Goal: Information Seeking & Learning: Learn about a topic

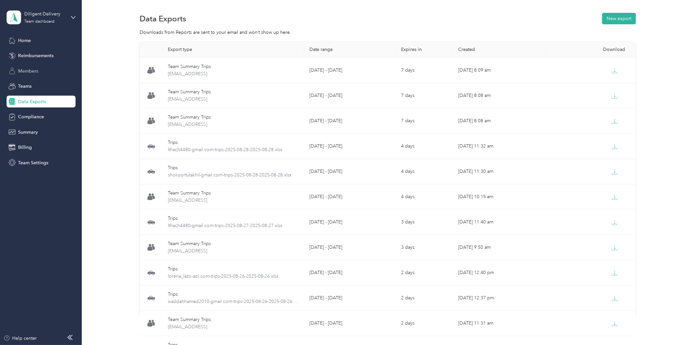
click at [35, 68] on span "Members" at bounding box center [28, 71] width 20 height 7
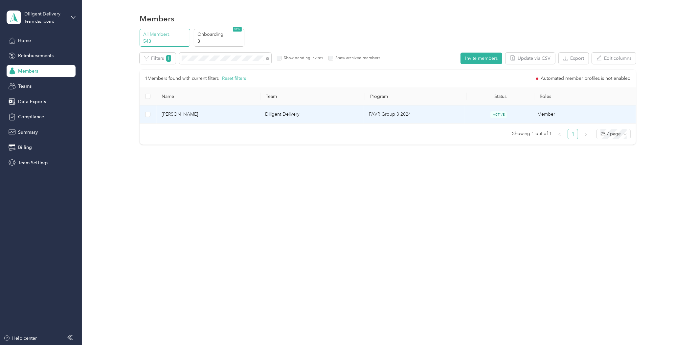
click at [186, 112] on span "[PERSON_NAME]" at bounding box center [208, 114] width 93 height 7
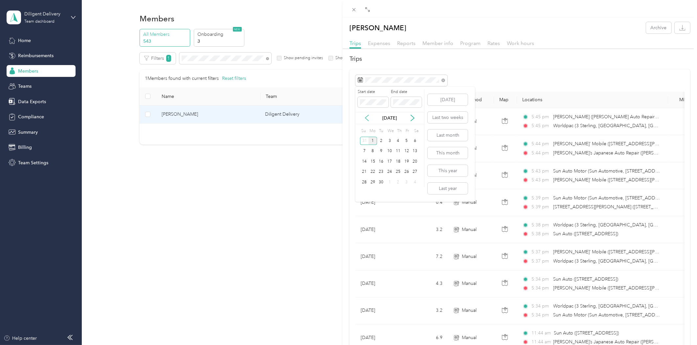
click at [366, 118] on icon at bounding box center [367, 118] width 7 height 7
click at [406, 180] on div "29" at bounding box center [406, 182] width 9 height 8
click at [416, 182] on div "30" at bounding box center [415, 182] width 9 height 8
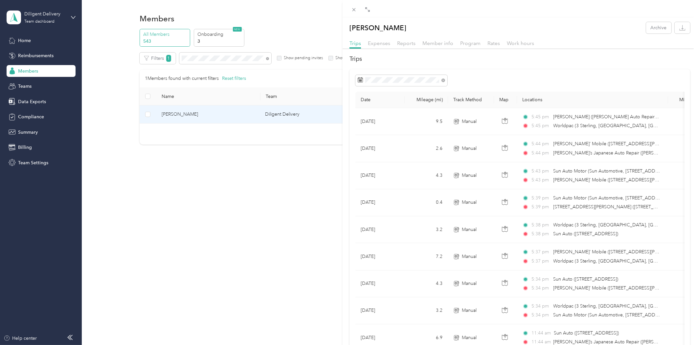
click at [37, 97] on div "[PERSON_NAME] Archive Trips Expenses Reports Member info Program Rates Work hou…" at bounding box center [348, 172] width 697 height 345
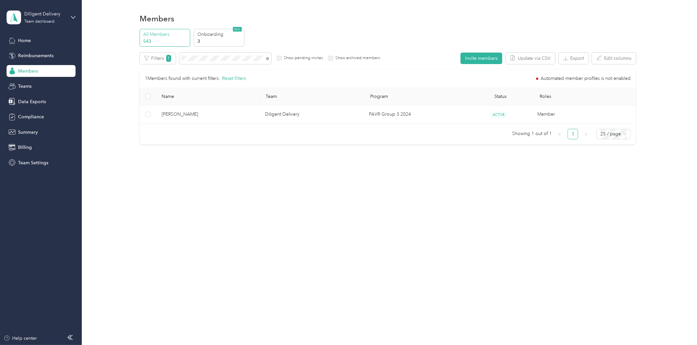
click at [37, 103] on span "Data Exports" at bounding box center [32, 101] width 28 height 7
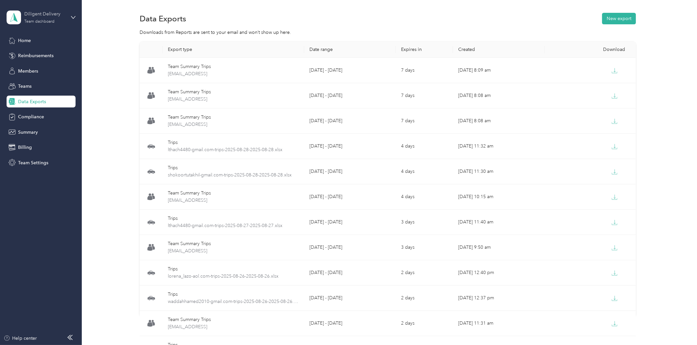
click at [46, 15] on div "Diligent Delivery" at bounding box center [44, 14] width 41 height 7
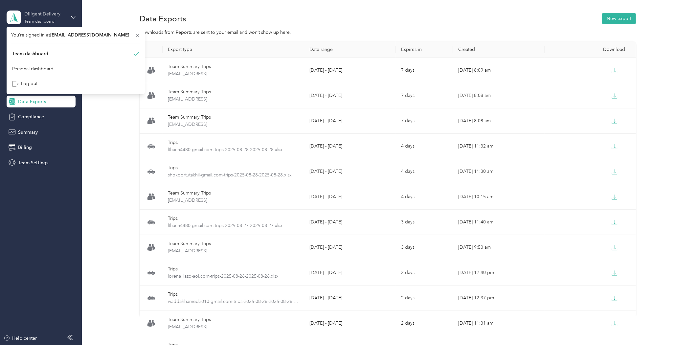
click at [49, 18] on div "Diligent Delivery Team dashboard" at bounding box center [44, 17] width 41 height 13
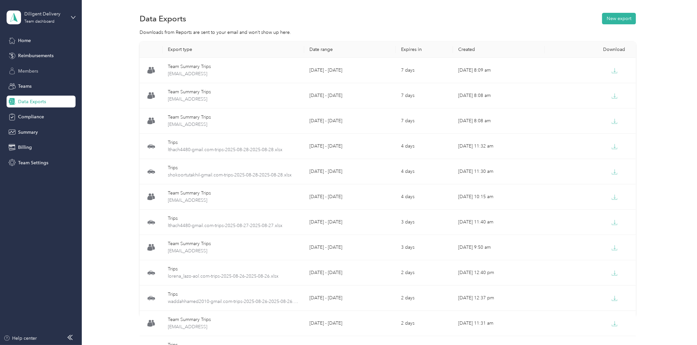
click at [31, 69] on span "Members" at bounding box center [28, 71] width 20 height 7
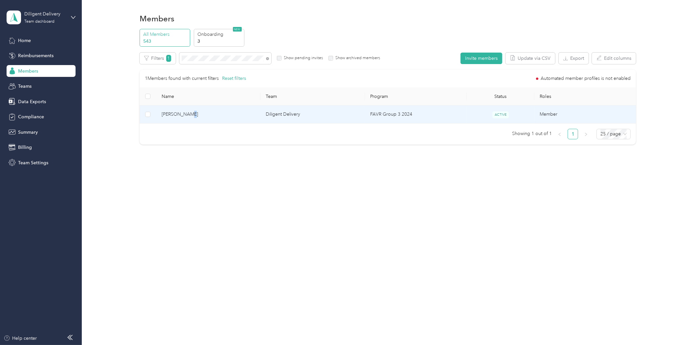
click at [187, 114] on span "[PERSON_NAME]" at bounding box center [209, 114] width 94 height 7
click at [187, 344] on div "Drag to resize Click to close [PERSON_NAME] Archive Trips Expenses Reports Memb…" at bounding box center [347, 345] width 694 height 0
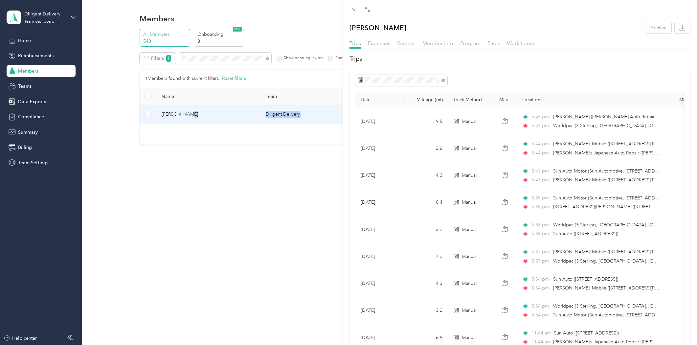
click at [403, 43] on span "Reports" at bounding box center [406, 43] width 18 height 6
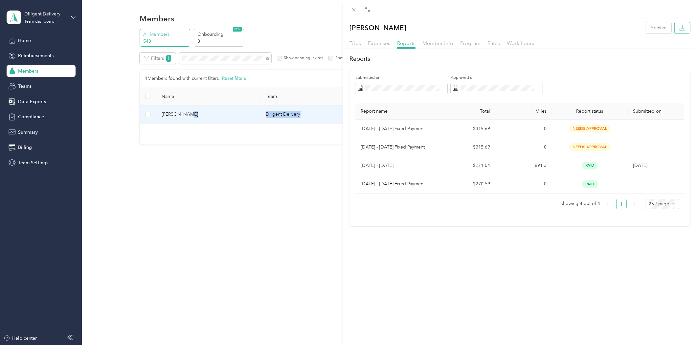
click at [674, 26] on button "button" at bounding box center [681, 27] width 15 height 11
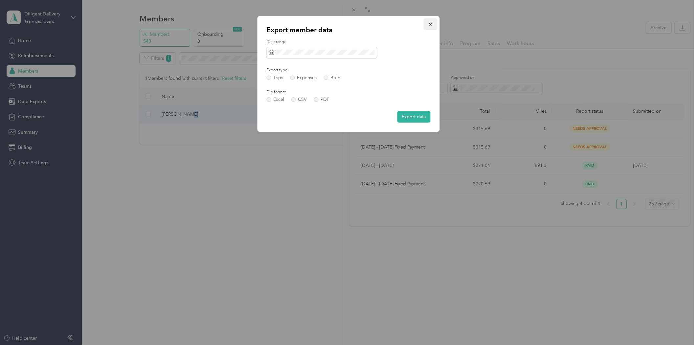
click at [431, 24] on icon "button" at bounding box center [430, 24] width 3 height 3
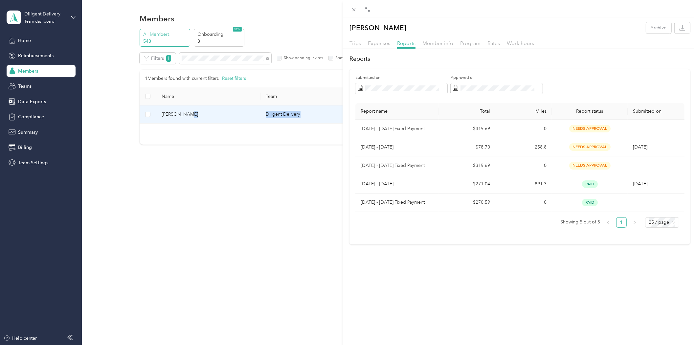
click at [355, 42] on span "Trips" at bounding box center [354, 43] width 11 height 6
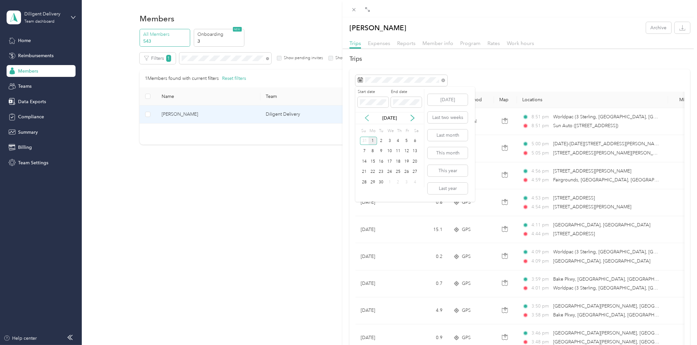
click at [366, 120] on icon at bounding box center [367, 118] width 7 height 7
click at [411, 182] on div "30" at bounding box center [415, 182] width 9 height 8
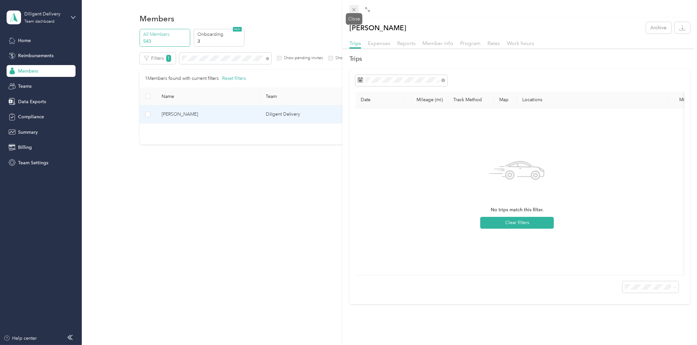
click at [355, 7] on icon at bounding box center [354, 10] width 6 height 6
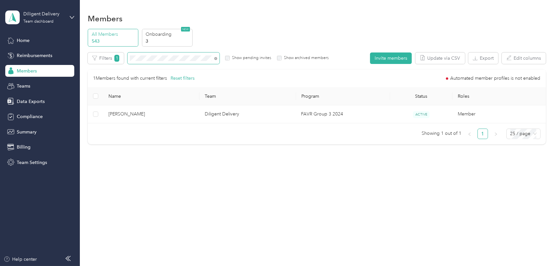
click at [153, 54] on span at bounding box center [173, 58] width 92 height 11
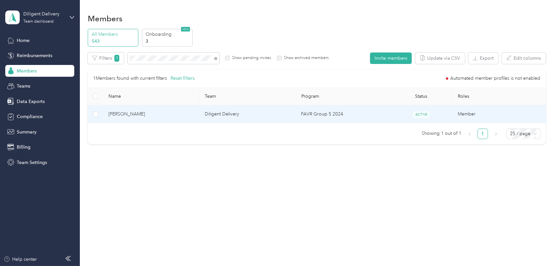
click at [125, 116] on span "[PERSON_NAME]" at bounding box center [151, 114] width 86 height 7
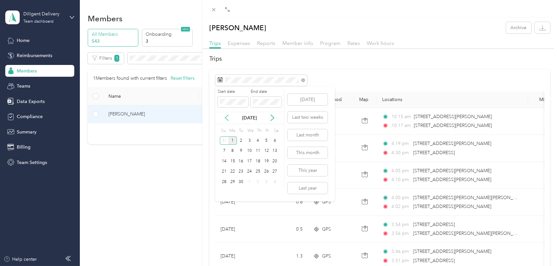
click at [227, 118] on icon at bounding box center [226, 118] width 7 height 7
click at [265, 182] on div "29" at bounding box center [266, 182] width 9 height 8
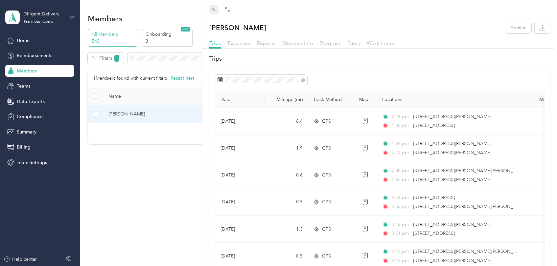
click at [215, 9] on icon at bounding box center [213, 9] width 3 height 3
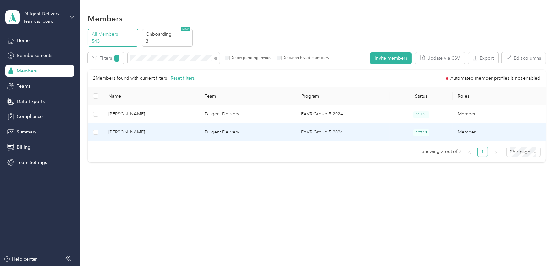
click at [139, 130] on span "[PERSON_NAME]" at bounding box center [151, 132] width 86 height 7
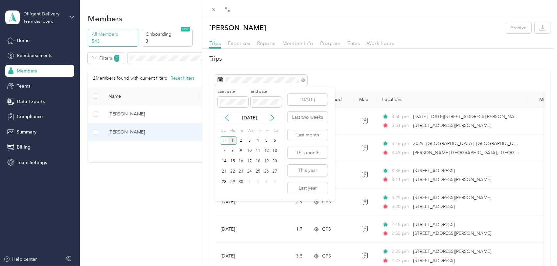
click at [226, 117] on icon at bounding box center [226, 118] width 7 height 7
click at [265, 182] on div "29" at bounding box center [266, 182] width 9 height 8
click at [266, 182] on div "29" at bounding box center [266, 182] width 9 height 8
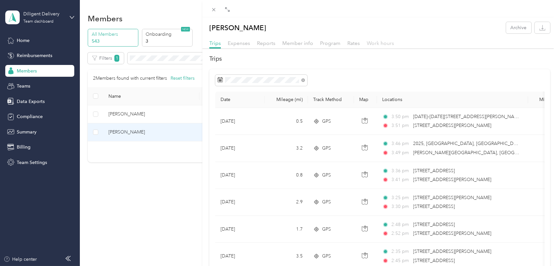
click at [376, 44] on span "Work hours" at bounding box center [379, 43] width 27 height 6
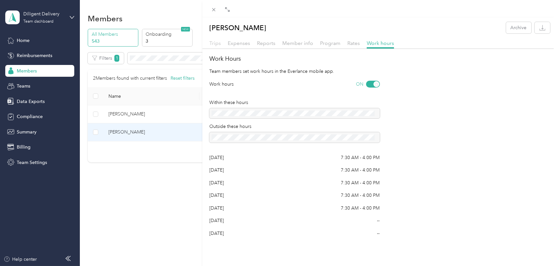
click at [215, 41] on span "Trips" at bounding box center [214, 43] width 11 height 6
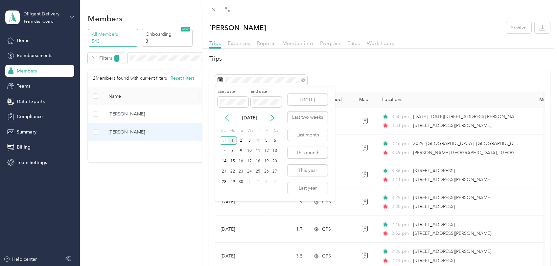
click at [226, 117] on icon at bounding box center [226, 118] width 3 height 6
click at [267, 183] on div "29" at bounding box center [266, 182] width 9 height 8
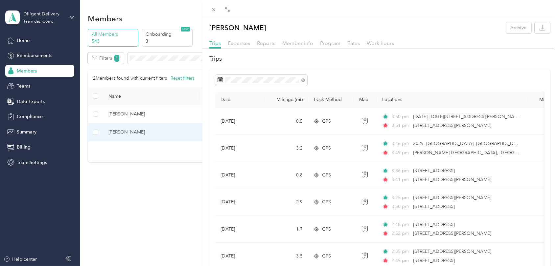
click at [154, 61] on div "[PERSON_NAME] Archive Trips Expenses Reports Member info Program Rates Work hou…" at bounding box center [278, 133] width 557 height 266
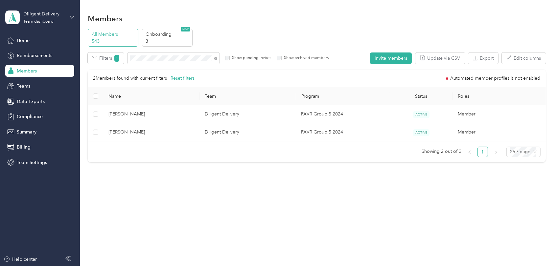
click at [154, 57] on div at bounding box center [278, 133] width 557 height 266
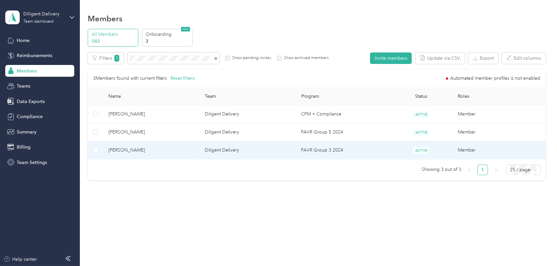
click at [126, 152] on span "[PERSON_NAME]" at bounding box center [151, 150] width 86 height 7
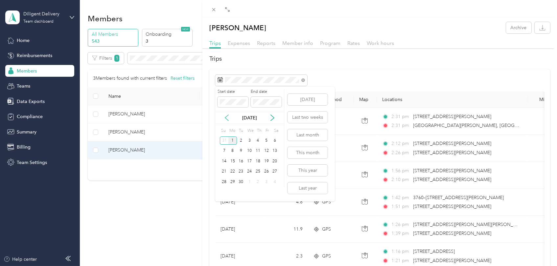
click at [227, 116] on icon at bounding box center [226, 118] width 3 height 6
click at [267, 182] on div "29" at bounding box center [266, 182] width 9 height 8
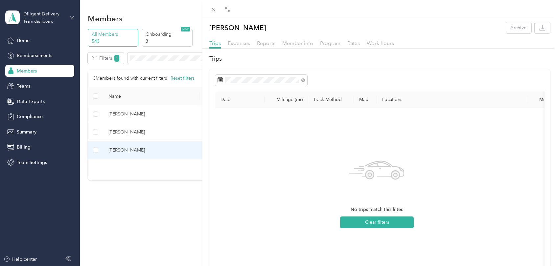
click at [156, 58] on div "[PERSON_NAME] Archive Trips Expenses Reports Member info Program Rates Work hou…" at bounding box center [278, 133] width 557 height 266
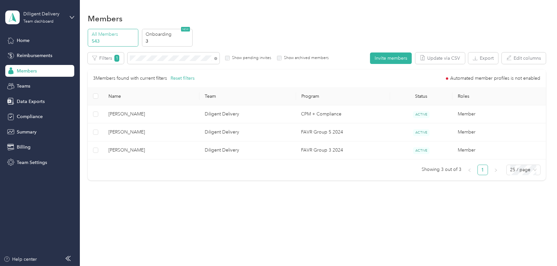
click at [155, 58] on div at bounding box center [278, 133] width 557 height 266
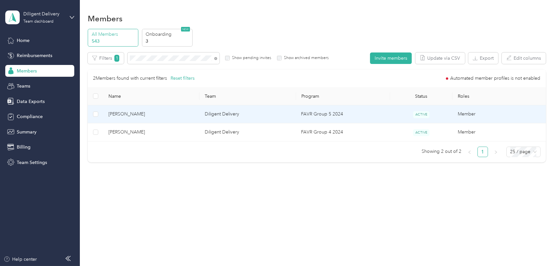
click at [120, 118] on td "[PERSON_NAME]" at bounding box center [151, 114] width 96 height 18
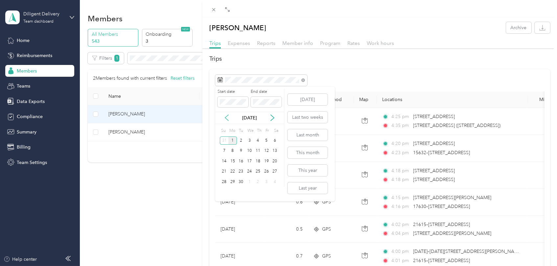
click at [226, 116] on icon at bounding box center [226, 118] width 3 height 6
click at [265, 182] on div "29" at bounding box center [266, 182] width 9 height 8
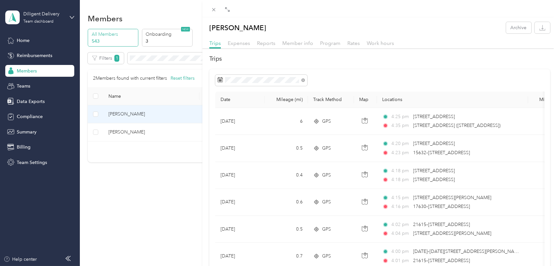
click at [123, 138] on div "[PERSON_NAME] Archive Trips Expenses Reports Member info Program Rates Work hou…" at bounding box center [278, 133] width 557 height 266
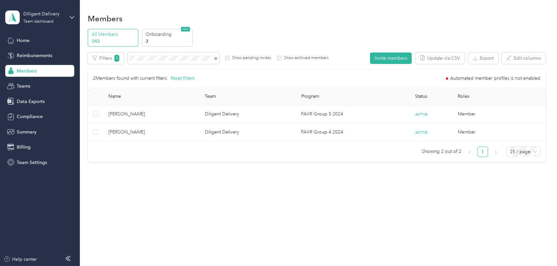
click at [135, 135] on div at bounding box center [278, 133] width 557 height 266
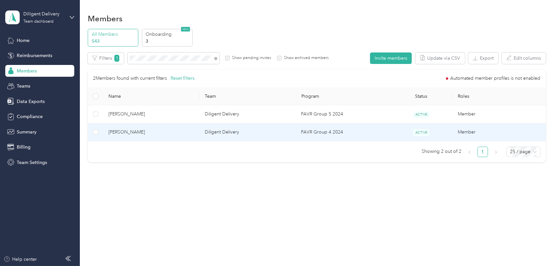
click at [139, 132] on span "[PERSON_NAME]" at bounding box center [151, 132] width 86 height 7
click at [139, 266] on div at bounding box center [276, 266] width 553 height 0
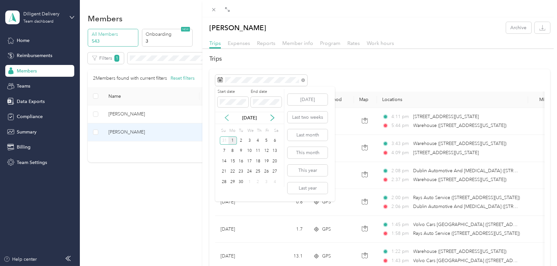
click at [227, 116] on icon at bounding box center [226, 118] width 3 height 6
click at [267, 182] on div "29" at bounding box center [266, 182] width 9 height 8
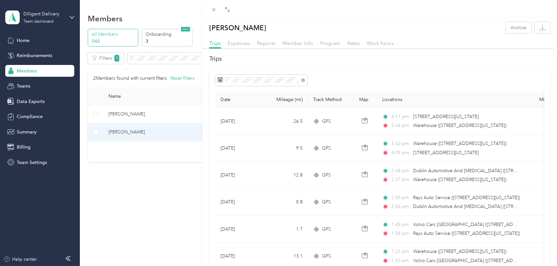
click at [179, 240] on div "[PERSON_NAME] Archive Trips Expenses Reports Member info Program Rates Work hou…" at bounding box center [278, 133] width 557 height 266
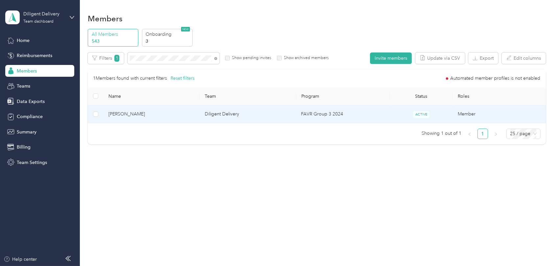
click at [120, 119] on td "[PERSON_NAME]" at bounding box center [151, 114] width 96 height 18
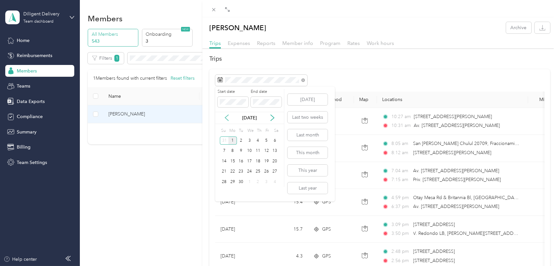
click at [226, 116] on icon at bounding box center [226, 118] width 7 height 7
click at [223, 170] on div "17" at bounding box center [224, 172] width 9 height 8
click at [223, 171] on div "17" at bounding box center [224, 172] width 9 height 8
